Goal: Check status: Check status

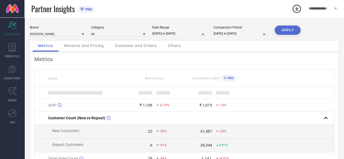
select select "7"
select select "2025"
select select "8"
select select "2025"
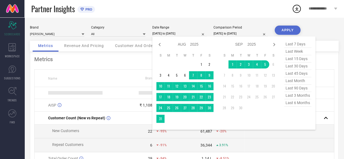
click at [177, 35] on input "[DATE] to [DATE]" at bounding box center [179, 34] width 54 height 6
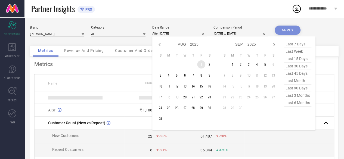
click at [199, 65] on td "1" at bounding box center [201, 64] width 8 height 8
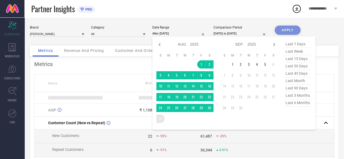
type input "[DATE] to [DATE]"
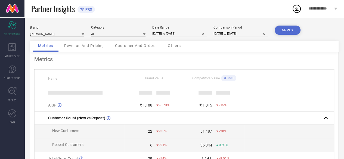
click at [228, 35] on input "[DATE] to [DATE]" at bounding box center [241, 34] width 54 height 6
select select "7"
select select "2024"
select select "8"
select select "2024"
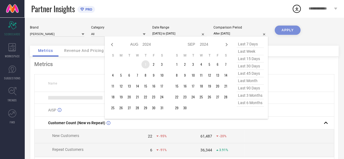
click at [145, 63] on td "1" at bounding box center [146, 64] width 8 height 8
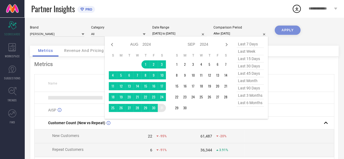
type input "[DATE] to [DATE]"
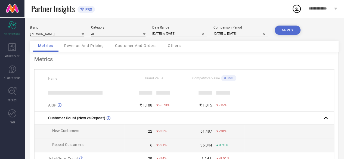
click at [296, 30] on button "APPLY" at bounding box center [288, 30] width 26 height 9
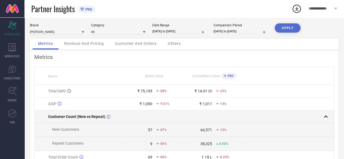
scroll to position [2, 0]
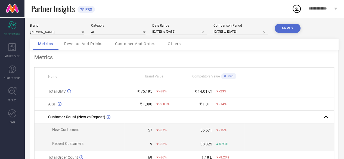
select select "7"
select select "2025"
select select "8"
select select "2025"
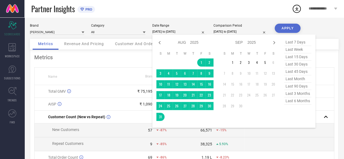
click at [170, 34] on input "[DATE] to [DATE]" at bounding box center [179, 32] width 54 height 6
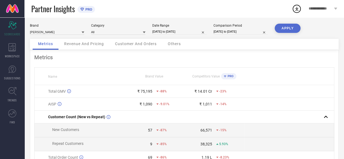
click at [186, 11] on div "Partner Insights PRO" at bounding box center [161, 8] width 261 height 17
